Goal: Task Accomplishment & Management: Use online tool/utility

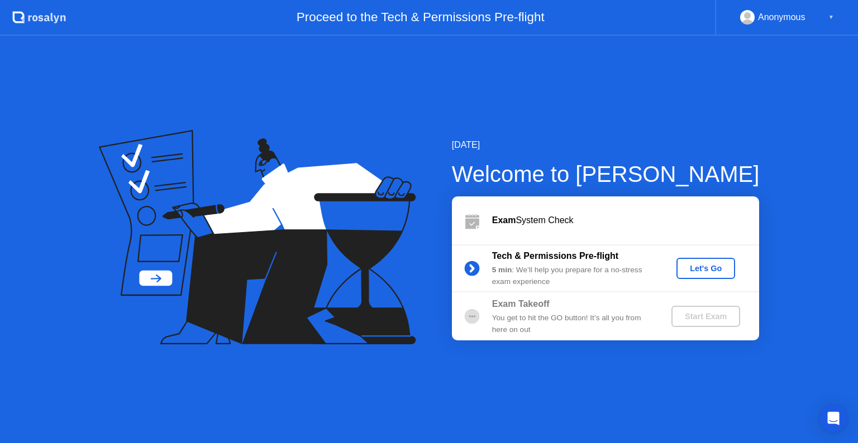
click at [693, 267] on div "Let's Go" at bounding box center [706, 268] width 50 height 9
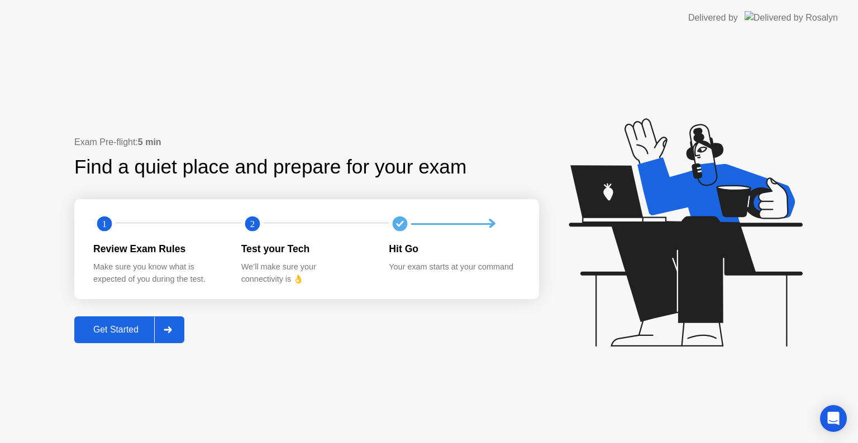
click at [133, 337] on button "Get Started" at bounding box center [129, 330] width 110 height 27
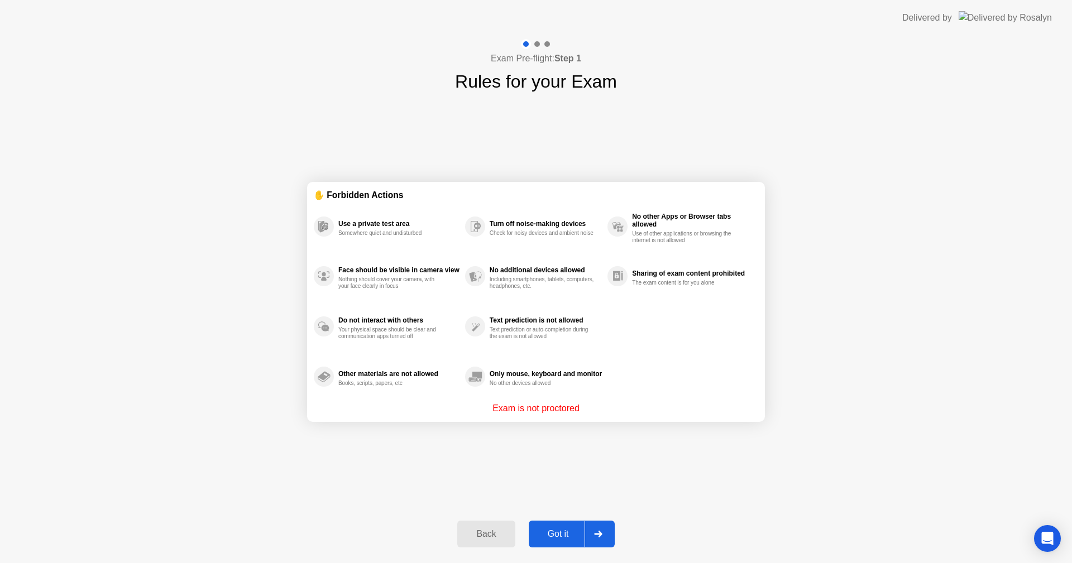
click at [557, 443] on div "Got it" at bounding box center [558, 534] width 52 height 10
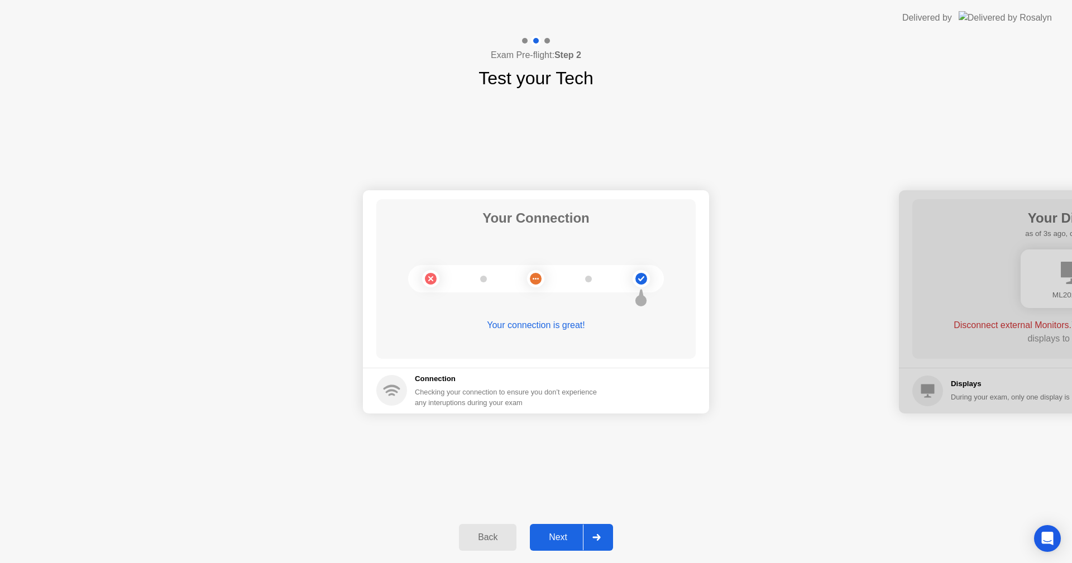
click at [562, 443] on div "Next" at bounding box center [558, 538] width 50 height 10
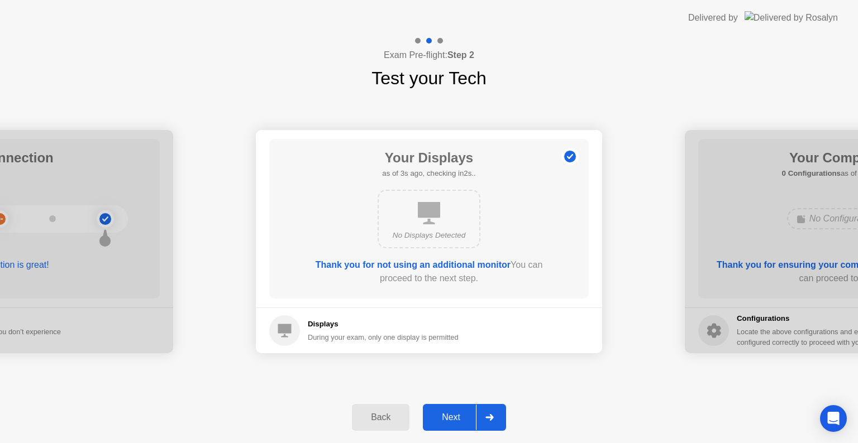
click at [451, 417] on div "Next" at bounding box center [451, 418] width 50 height 10
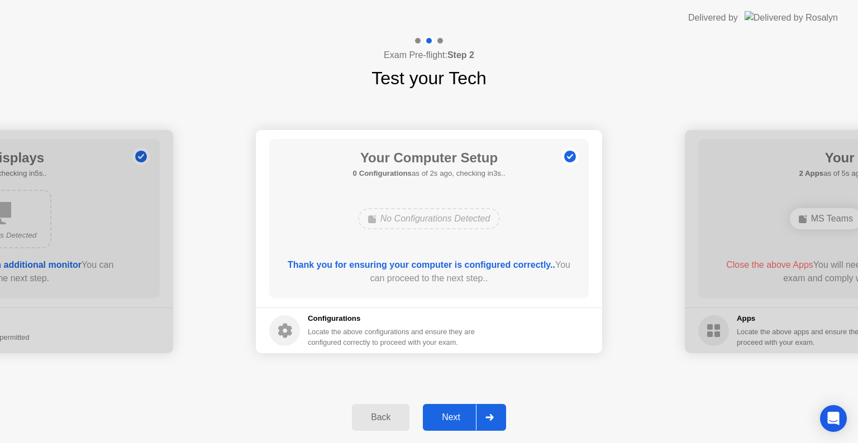
click at [454, 420] on div "Next" at bounding box center [451, 418] width 50 height 10
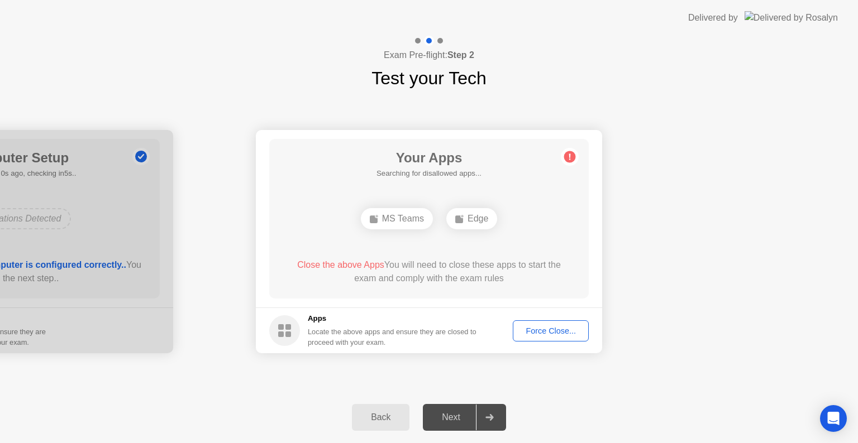
click at [390, 221] on div "MS Teams" at bounding box center [397, 218] width 72 height 21
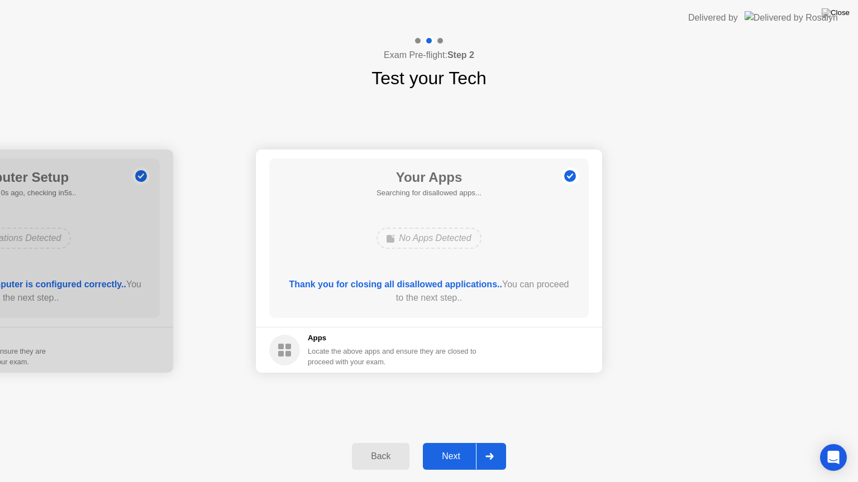
click at [463, 443] on div "Next" at bounding box center [451, 457] width 50 height 10
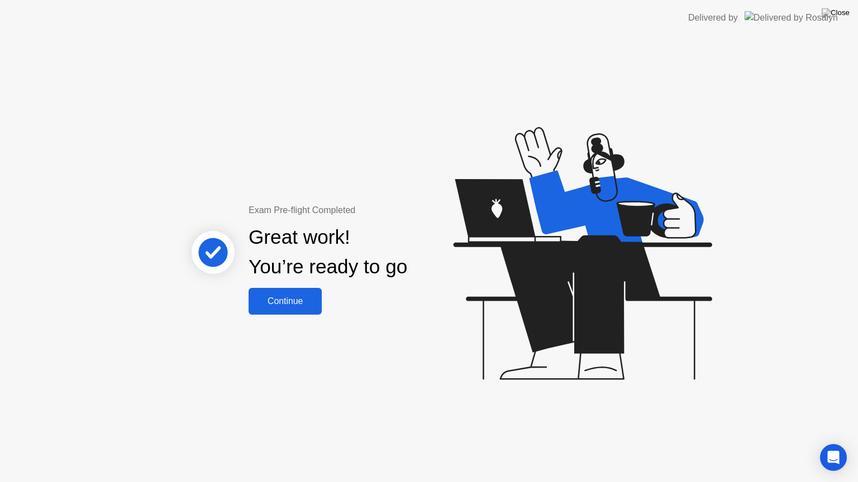
click at [290, 300] on div "Continue" at bounding box center [285, 301] width 66 height 10
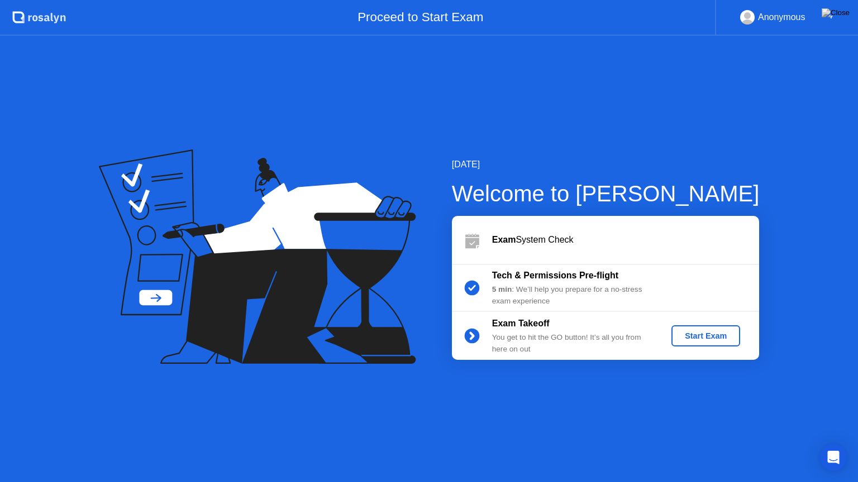
click at [710, 333] on div "Start Exam" at bounding box center [706, 336] width 60 height 9
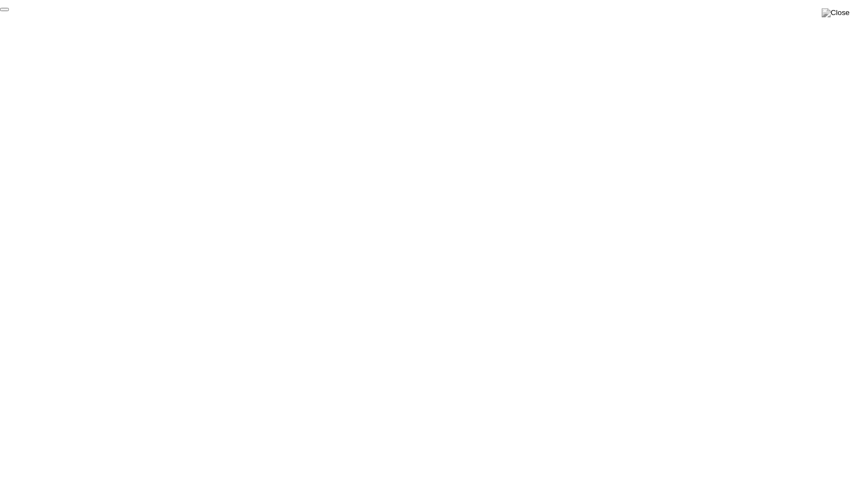
click div "End Proctoring Session"
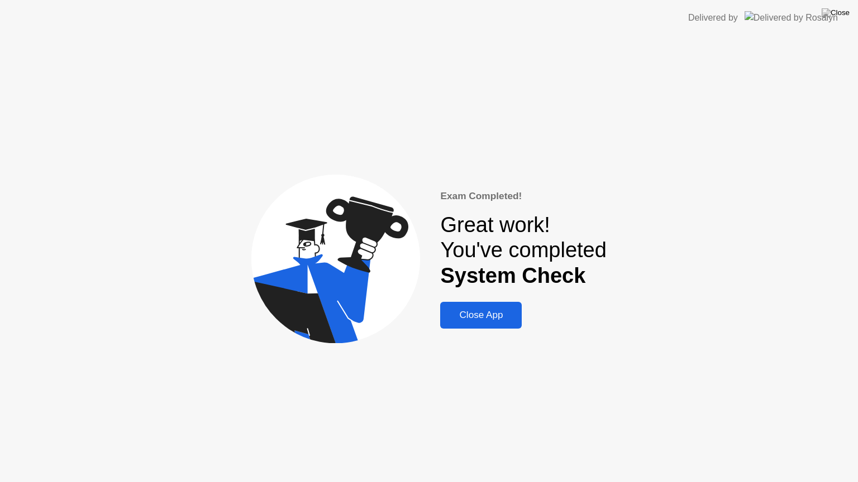
click at [487, 321] on div "Close App" at bounding box center [480, 315] width 75 height 11
